Goal: Task Accomplishment & Management: Manage account settings

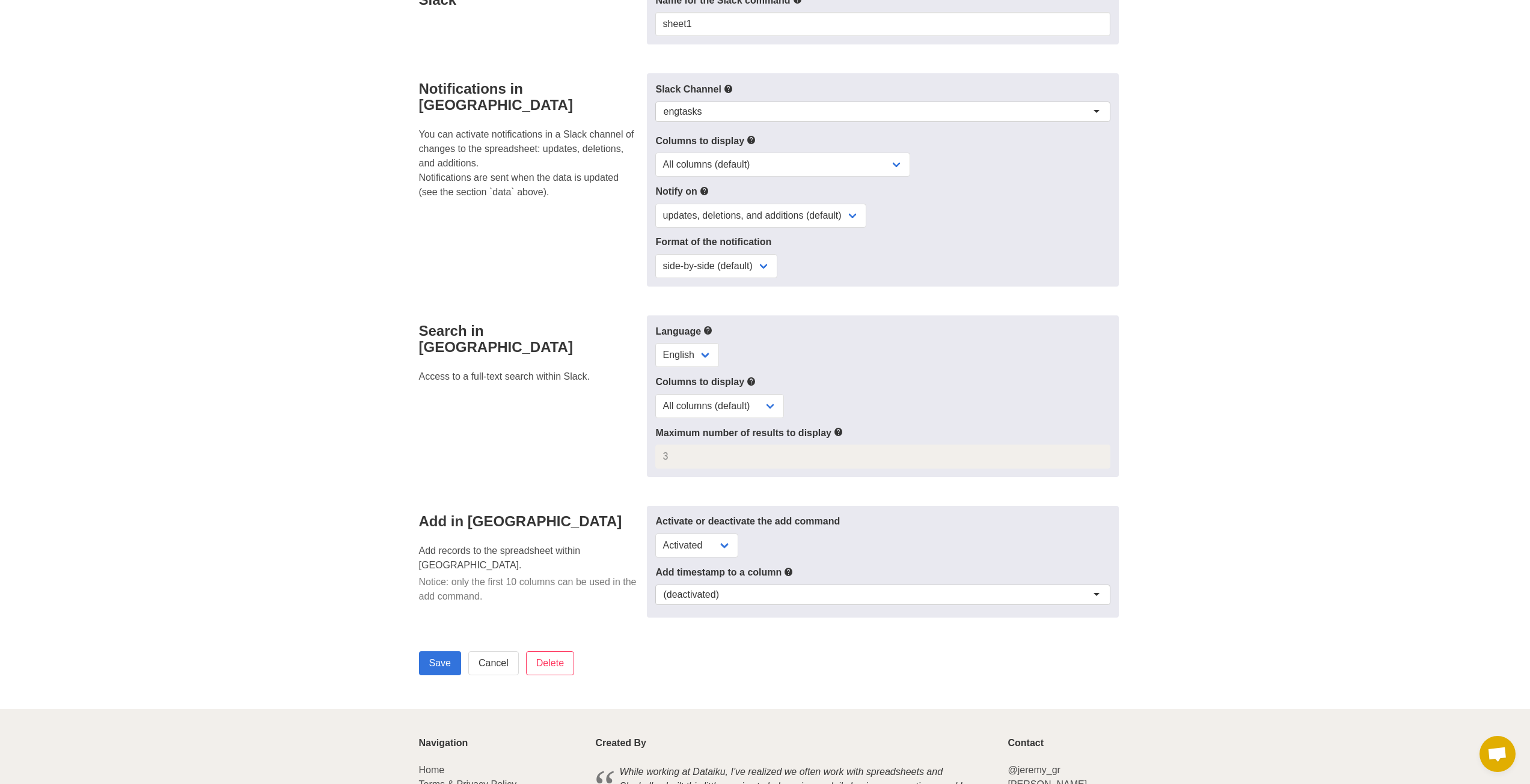
scroll to position [301, 0]
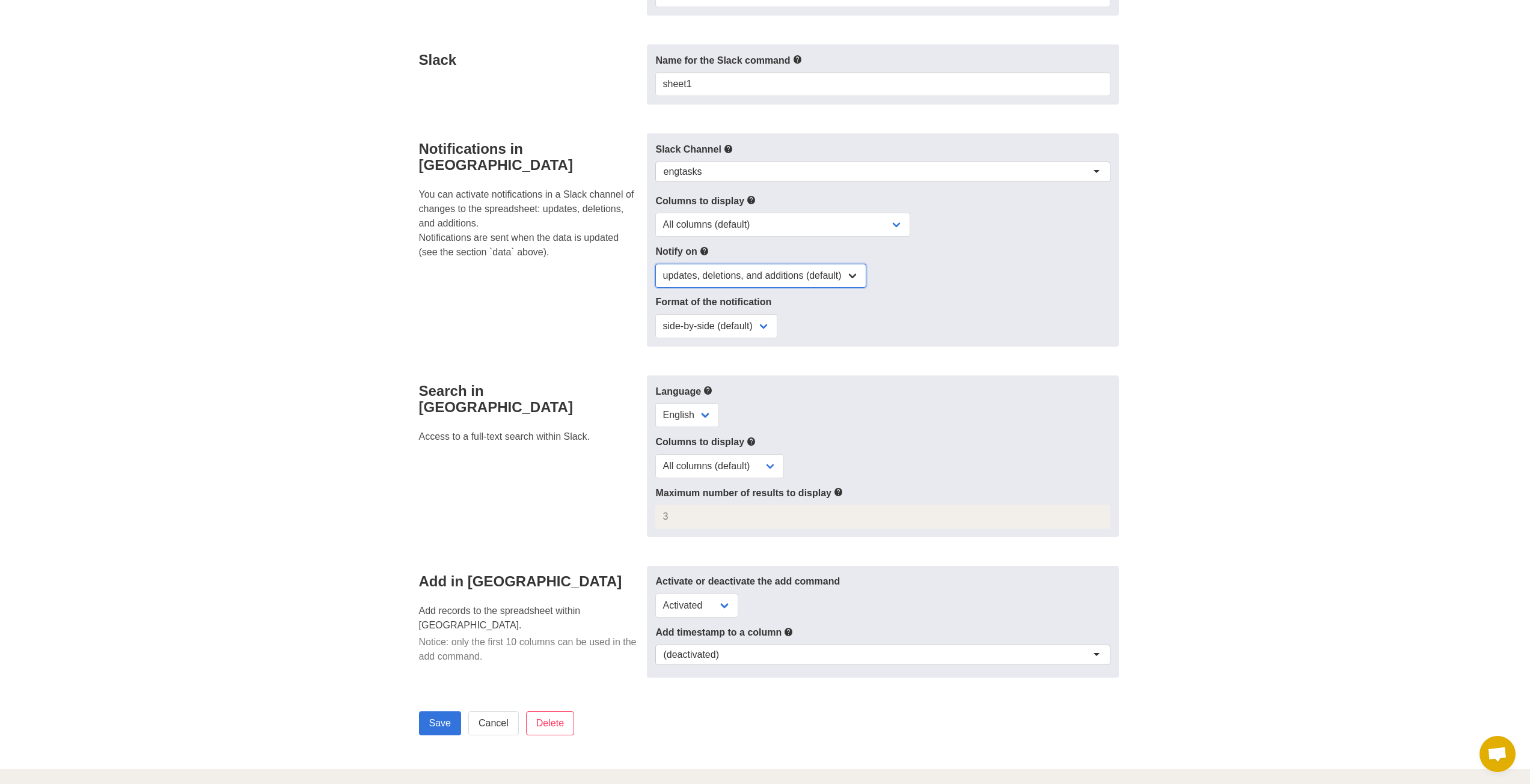
click at [693, 276] on select "updates, deletions, and additions (default) updates only updates and additions …" at bounding box center [760, 276] width 211 height 24
click at [692, 221] on select "All columns (default) Only columns with modified values Columns with modified v…" at bounding box center [782, 224] width 255 height 24
click at [698, 171] on div "engtasks" at bounding box center [681, 172] width 39 height 12
click at [614, 188] on p "You can activate notifications in a Slack channel of changes to the spreadsheet…" at bounding box center [530, 223] width 222 height 72
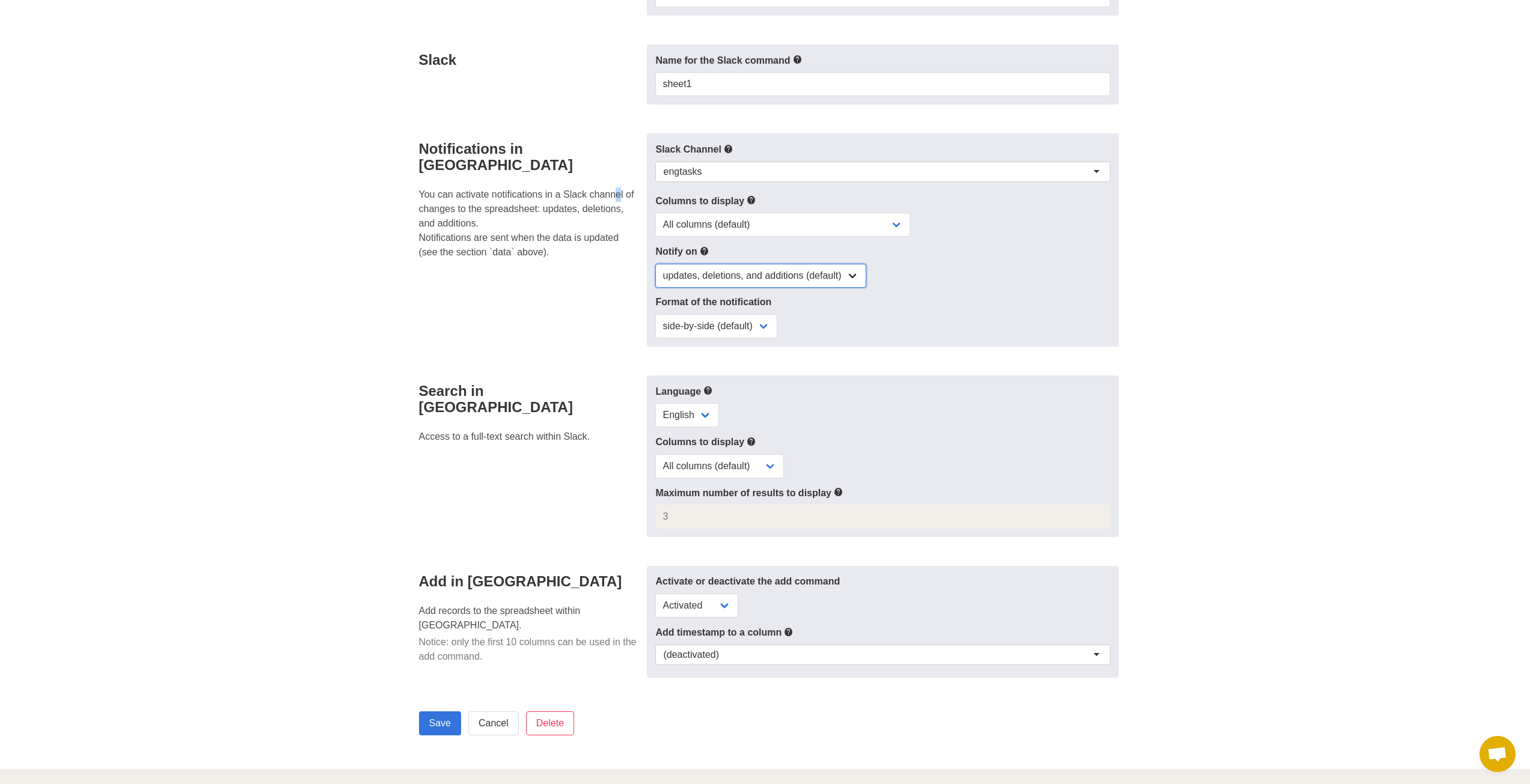
click at [715, 274] on select "updates, deletions, and additions (default) updates only updates and additions …" at bounding box center [760, 276] width 211 height 24
click at [584, 311] on div "Notifications in Slack You can activate notifications in a Slack channel of cha…" at bounding box center [529, 240] width 235 height 214
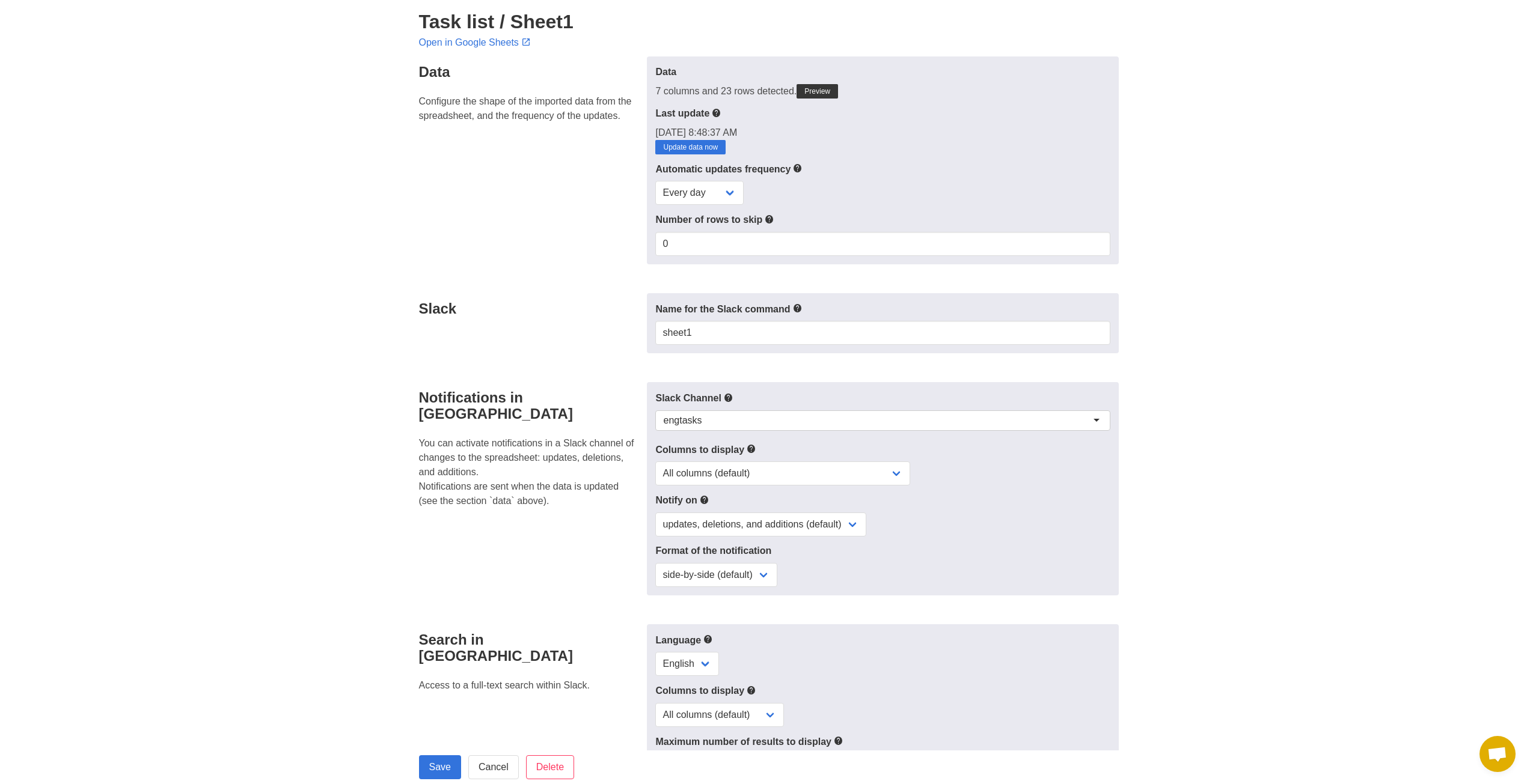
scroll to position [0, 0]
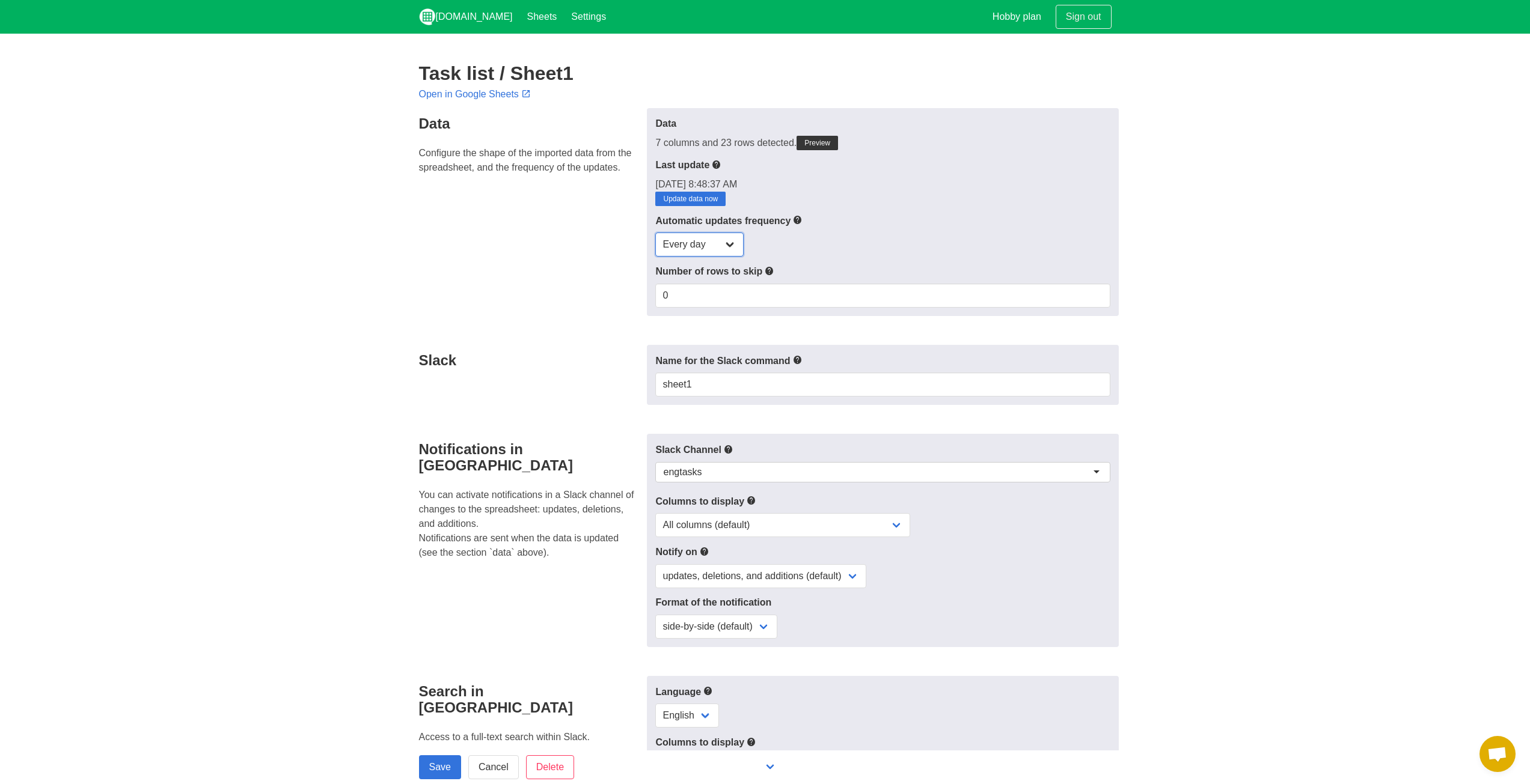
click at [696, 244] on select "Every day Every hour Every 30 min Every 15 min" at bounding box center [698, 244] width 88 height 24
click at [583, 284] on div "Data Configure the shape of the imported data from the spreadsheet, and the fre…" at bounding box center [529, 212] width 235 height 208
click at [671, 246] on select "Every day Every hour Every 30 min Every 15 min" at bounding box center [698, 244] width 88 height 24
click at [655, 232] on select "Every day Every hour Every 30 min Every 15 min" at bounding box center [698, 244] width 88 height 24
click at [891, 227] on div "Automatic updates frequency Every day Every hour Every 30 min Every 15 min" at bounding box center [881, 235] width 454 height 44
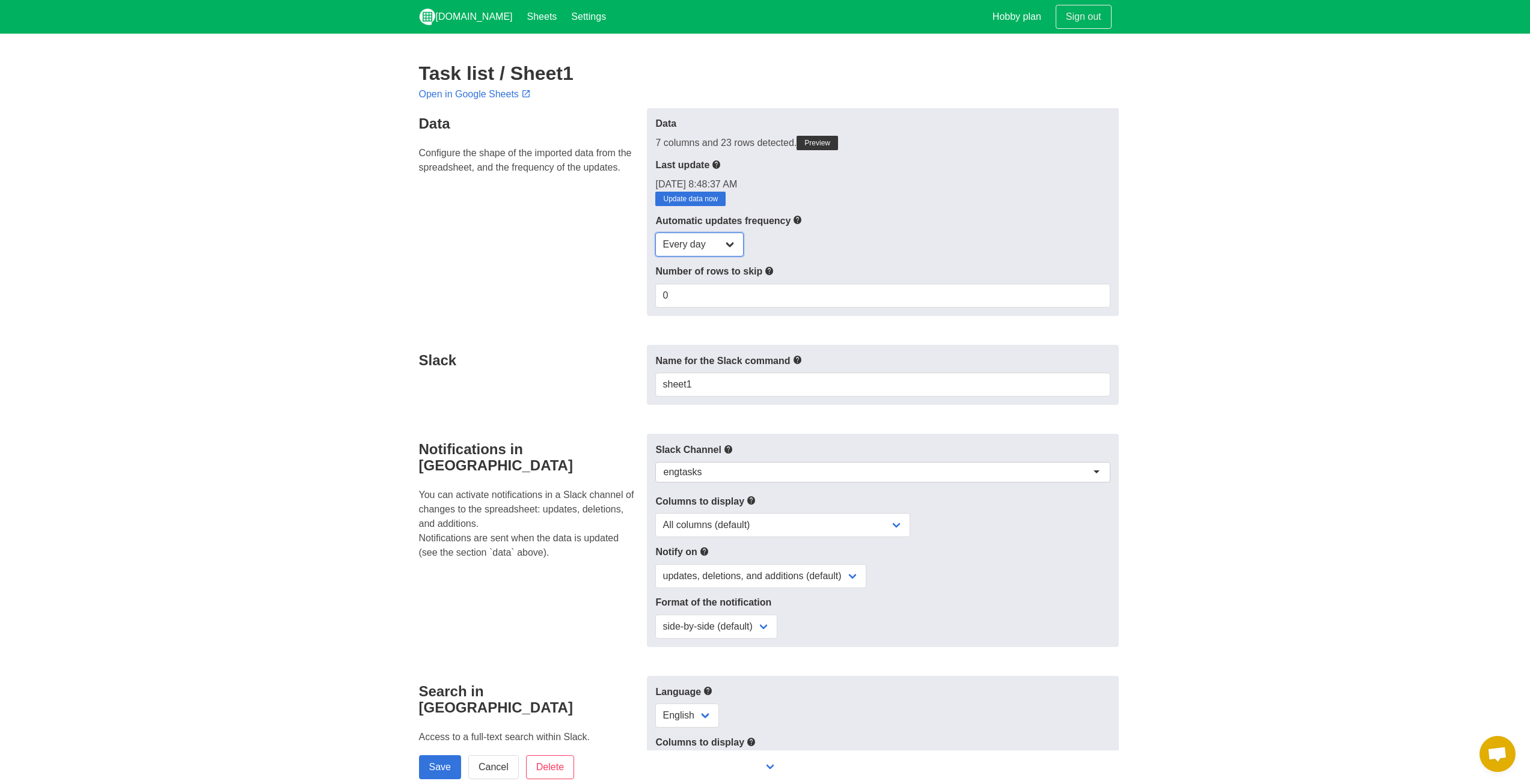
click at [715, 244] on select "Every day Every hour Every 30 min Every 15 min" at bounding box center [698, 244] width 88 height 24
click at [899, 252] on div "Every day Every hour Every 30 min Every 15 min" at bounding box center [881, 244] width 454 height 24
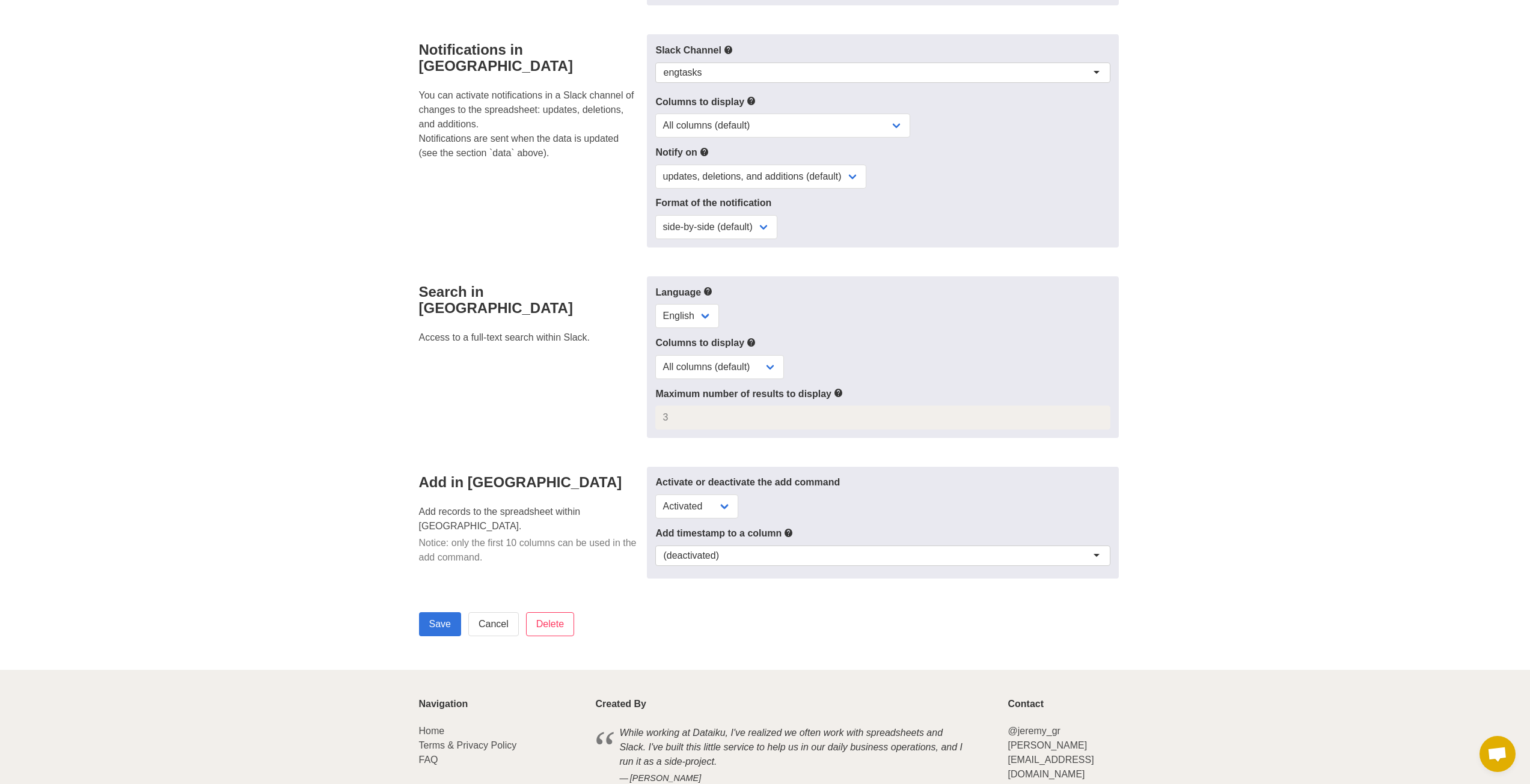
scroll to position [420, 0]
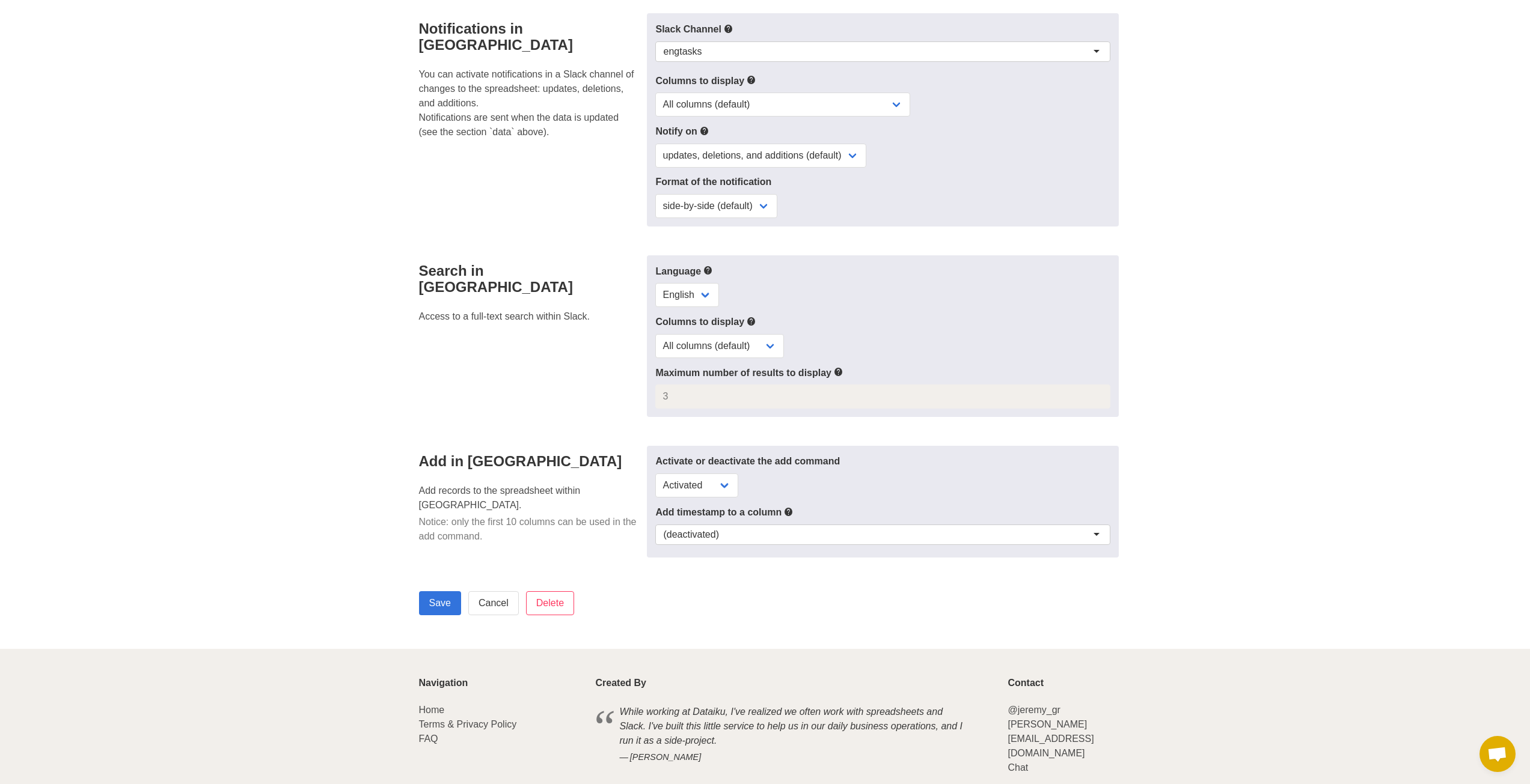
click at [595, 515] on p "Notice: only the first 10 columns can be used in the add command." at bounding box center [530, 529] width 222 height 29
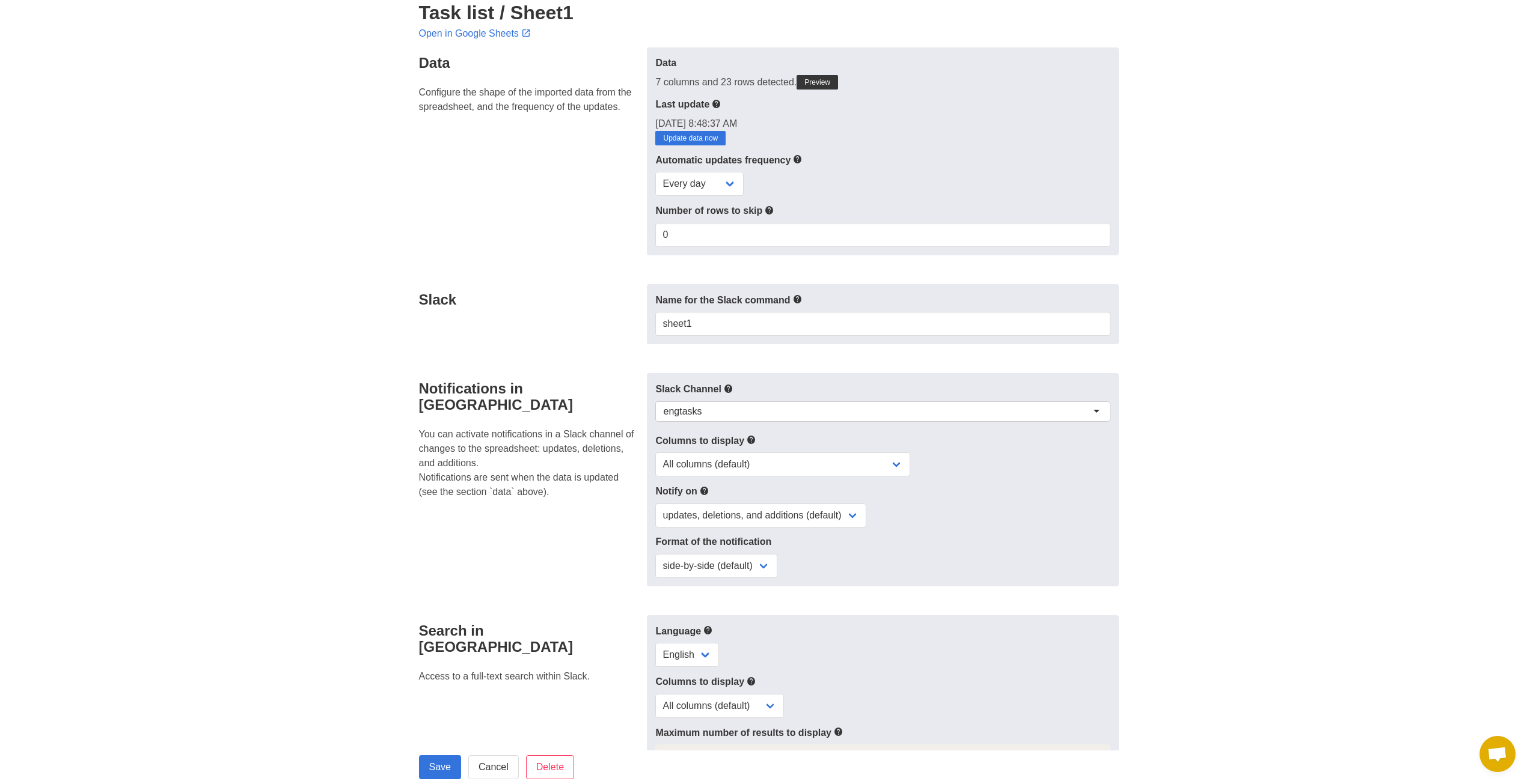
scroll to position [0, 0]
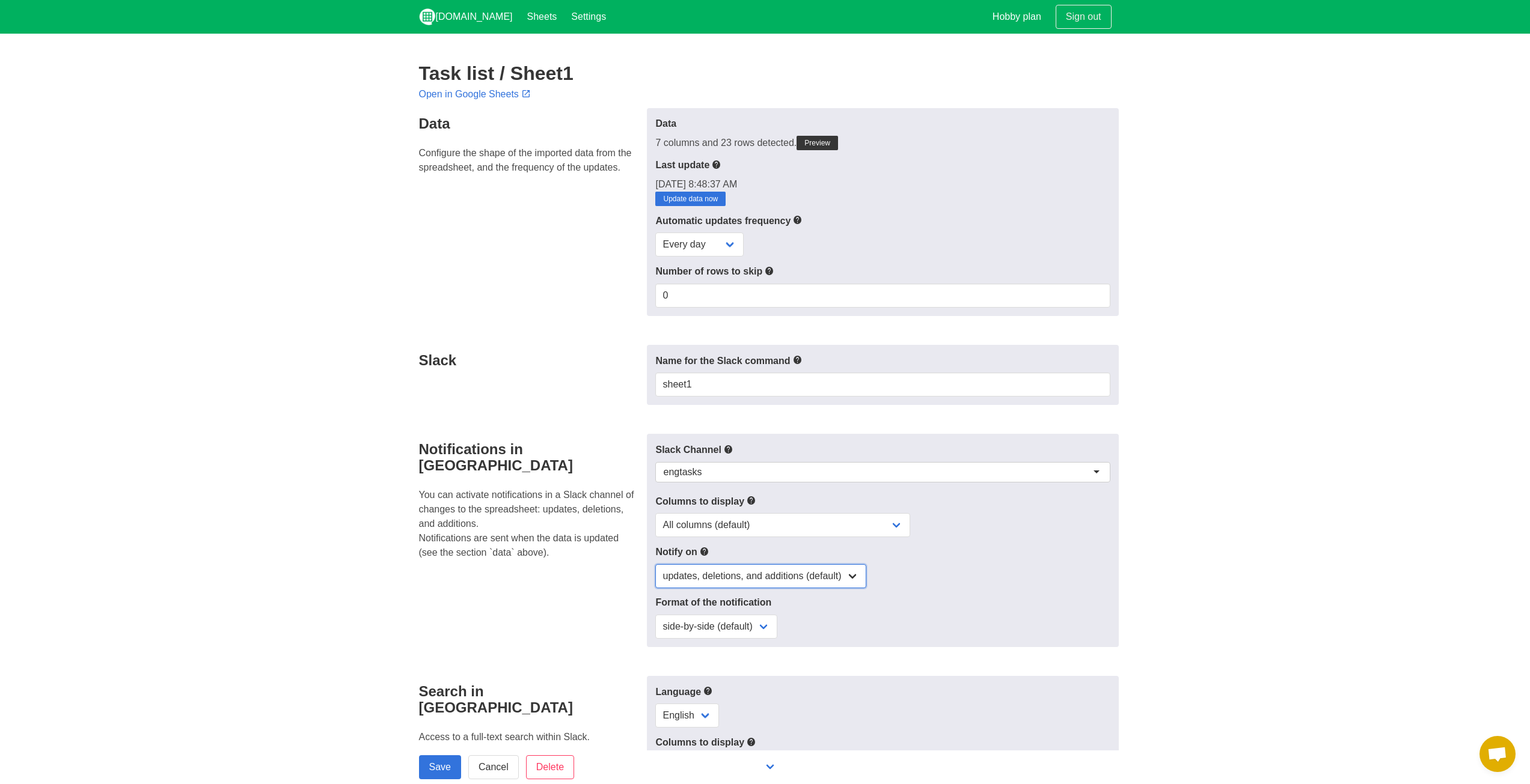
click at [702, 573] on select "updates, deletions, and additions (default) updates only updates and additions …" at bounding box center [760, 576] width 211 height 24
click at [567, 553] on div "Notifications in Slack You can activate notifications in a Slack channel of cha…" at bounding box center [529, 541] width 235 height 214
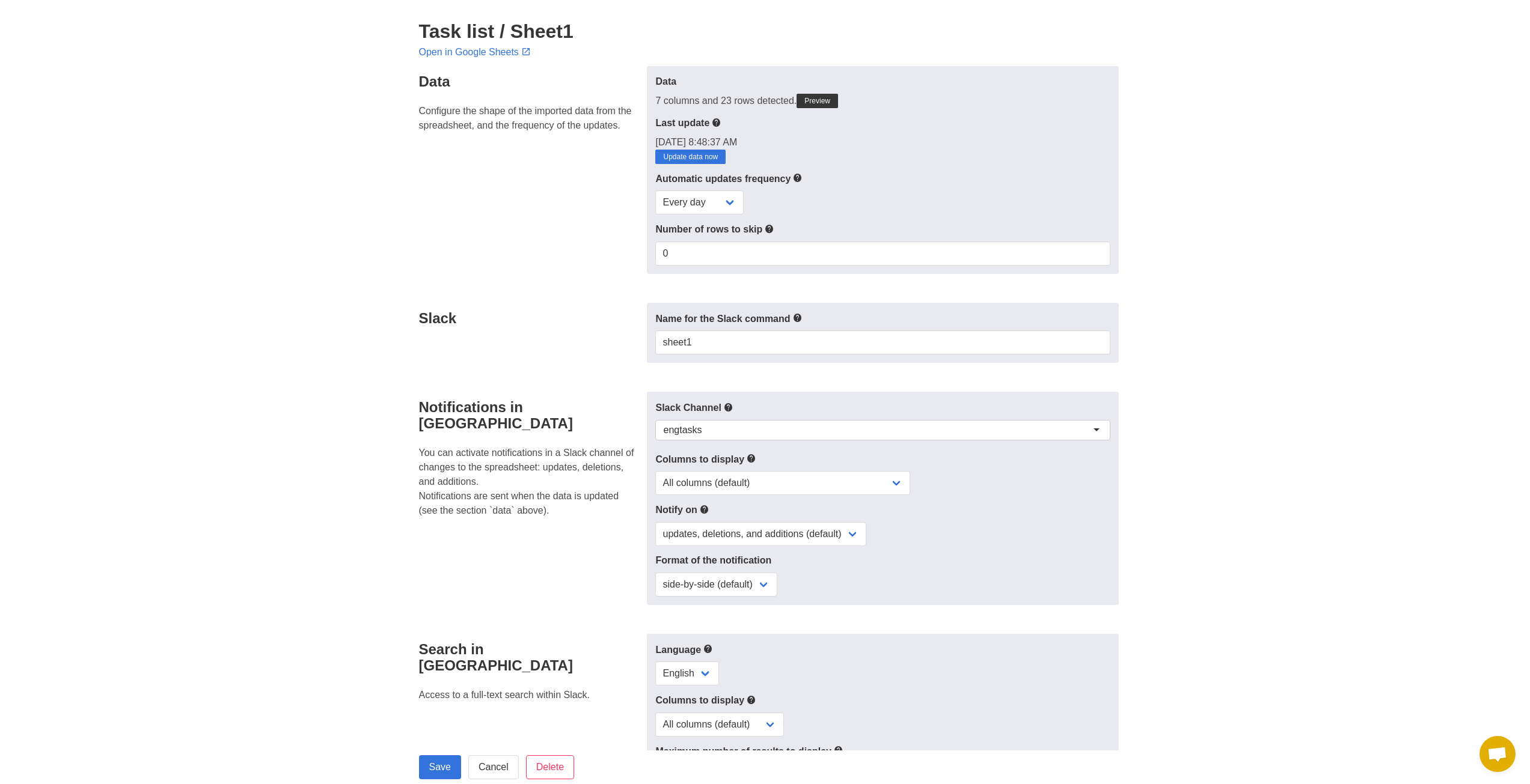
scroll to position [60, 0]
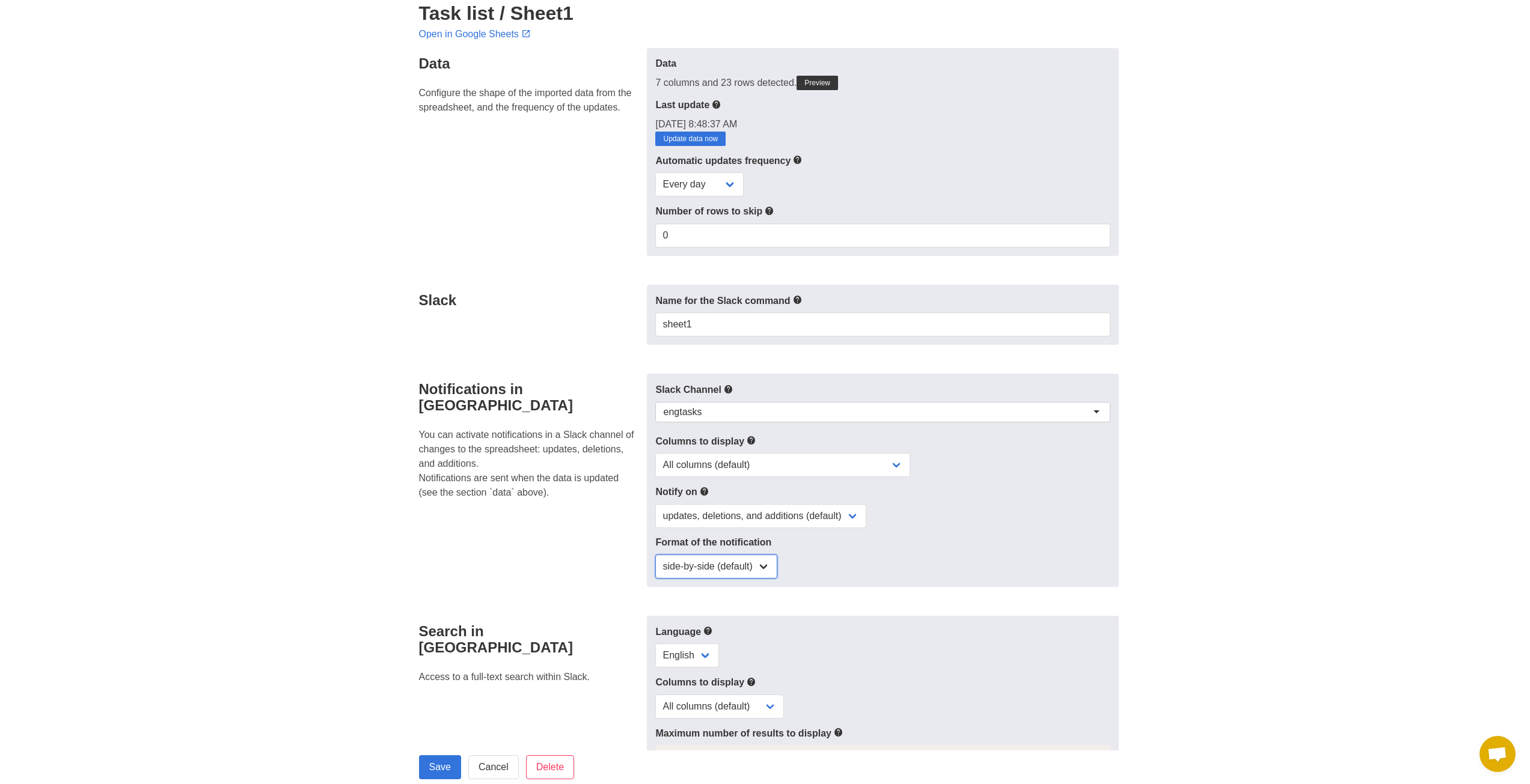
click at [729, 567] on select "side-by-side (default) single column" at bounding box center [715, 566] width 122 height 24
click at [734, 456] on select "All columns (default) Only columns with modified values Columns with modified v…" at bounding box center [782, 465] width 255 height 24
click at [586, 468] on p "You can activate notifications in a Slack channel of changes to the spreadsheet…" at bounding box center [530, 464] width 222 height 72
click at [695, 408] on div "engtasks" at bounding box center [681, 412] width 39 height 12
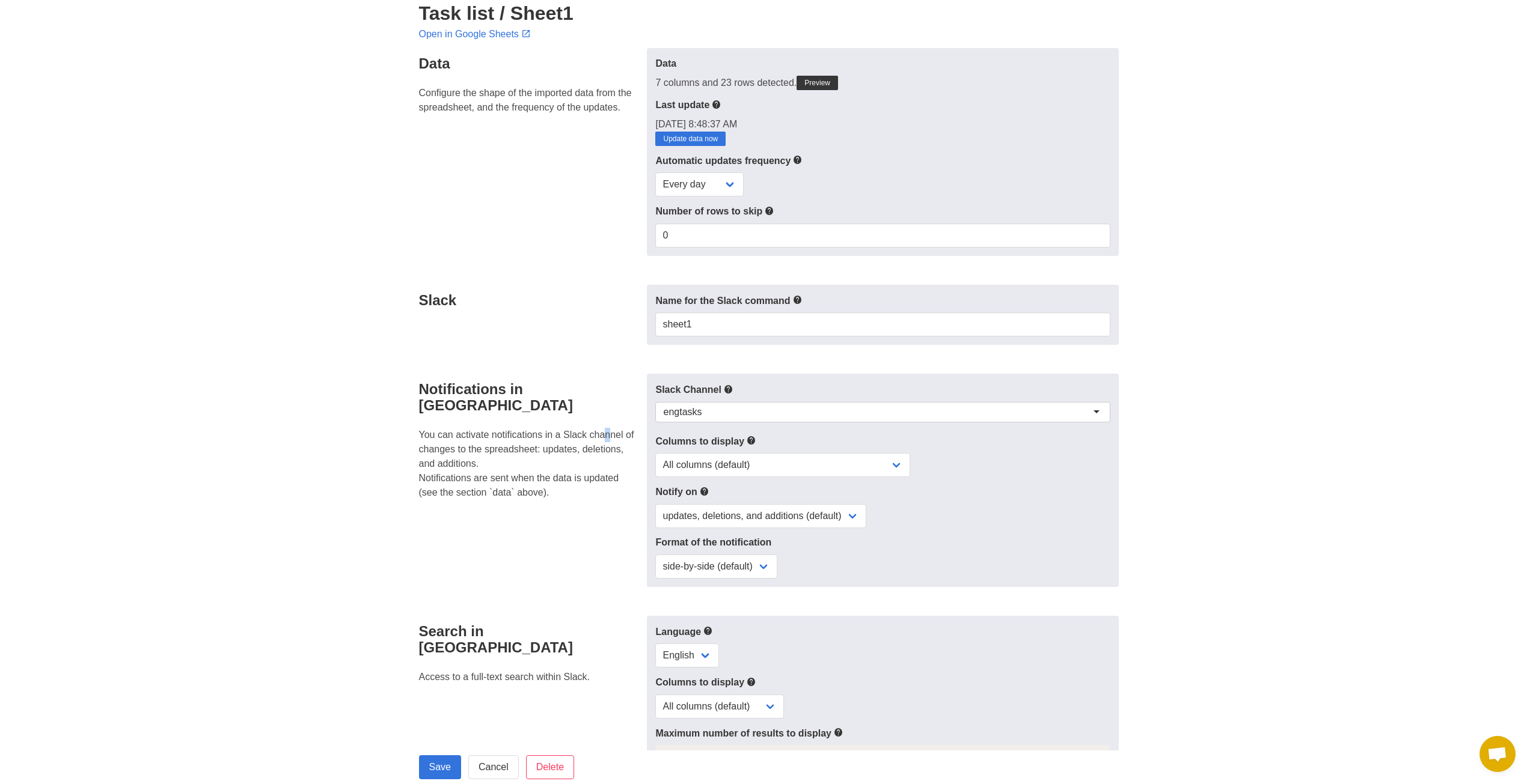
drag, startPoint x: 603, startPoint y: 419, endPoint x: 608, endPoint y: 425, distance: 7.8
click at [604, 428] on p "You can activate notifications in a Slack channel of changes to the spreadsheet…" at bounding box center [530, 464] width 222 height 72
click at [603, 428] on p "You can activate notifications in a Slack channel of changes to the spreadsheet…" at bounding box center [530, 464] width 222 height 72
